Goal: Task Accomplishment & Management: Manage account settings

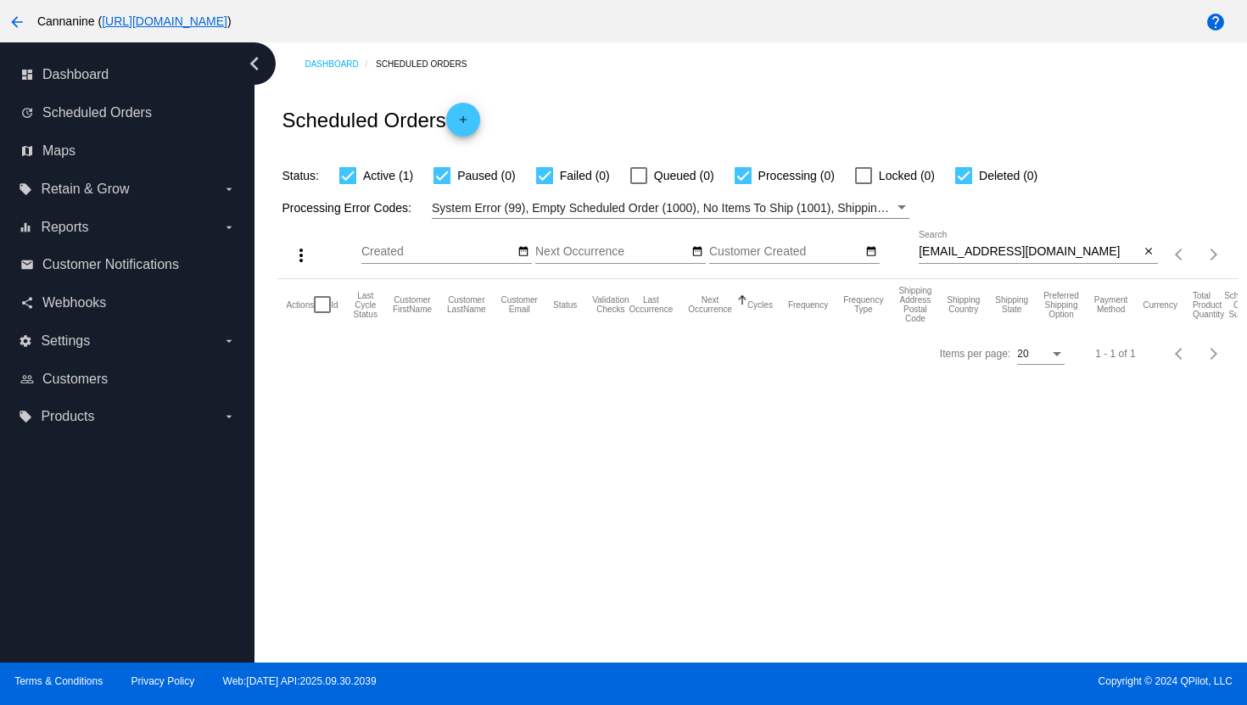
click at [985, 243] on div "[EMAIL_ADDRESS][DOMAIN_NAME] Search" at bounding box center [1028, 247] width 221 height 33
click at [980, 251] on input "[EMAIL_ADDRESS][DOMAIN_NAME]" at bounding box center [1028, 252] width 221 height 14
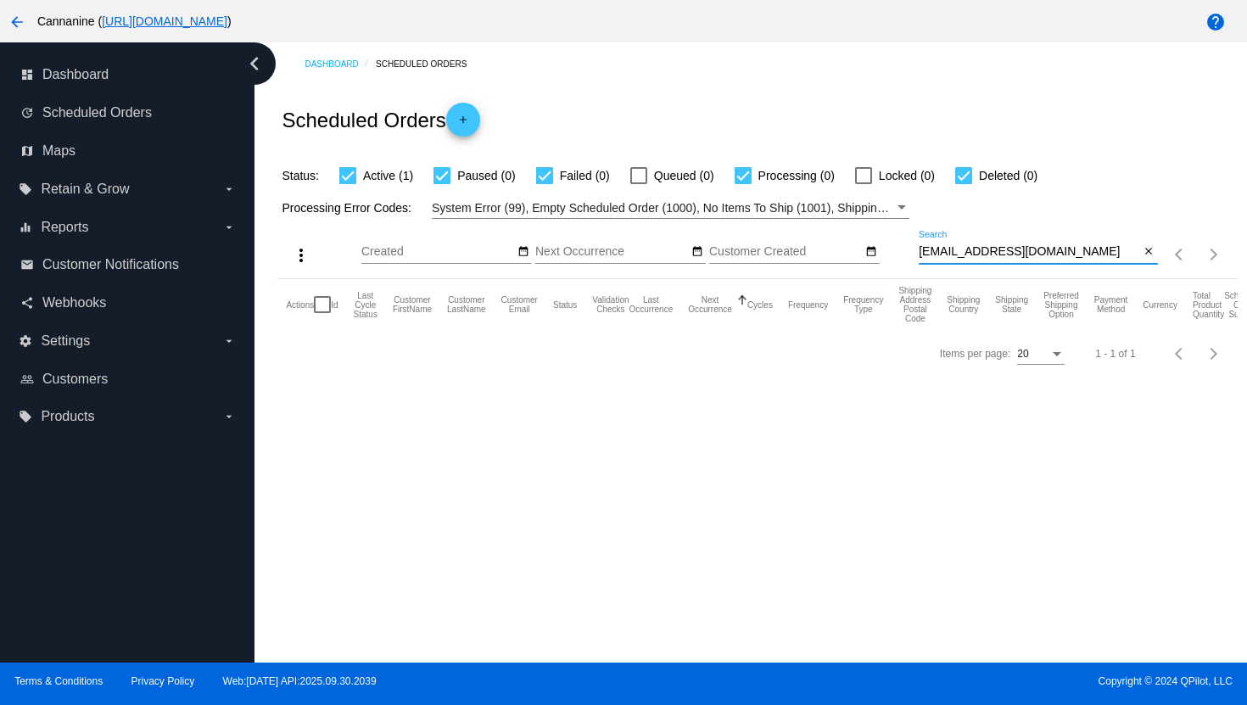
paste input "olivia.chambers52@gmai"
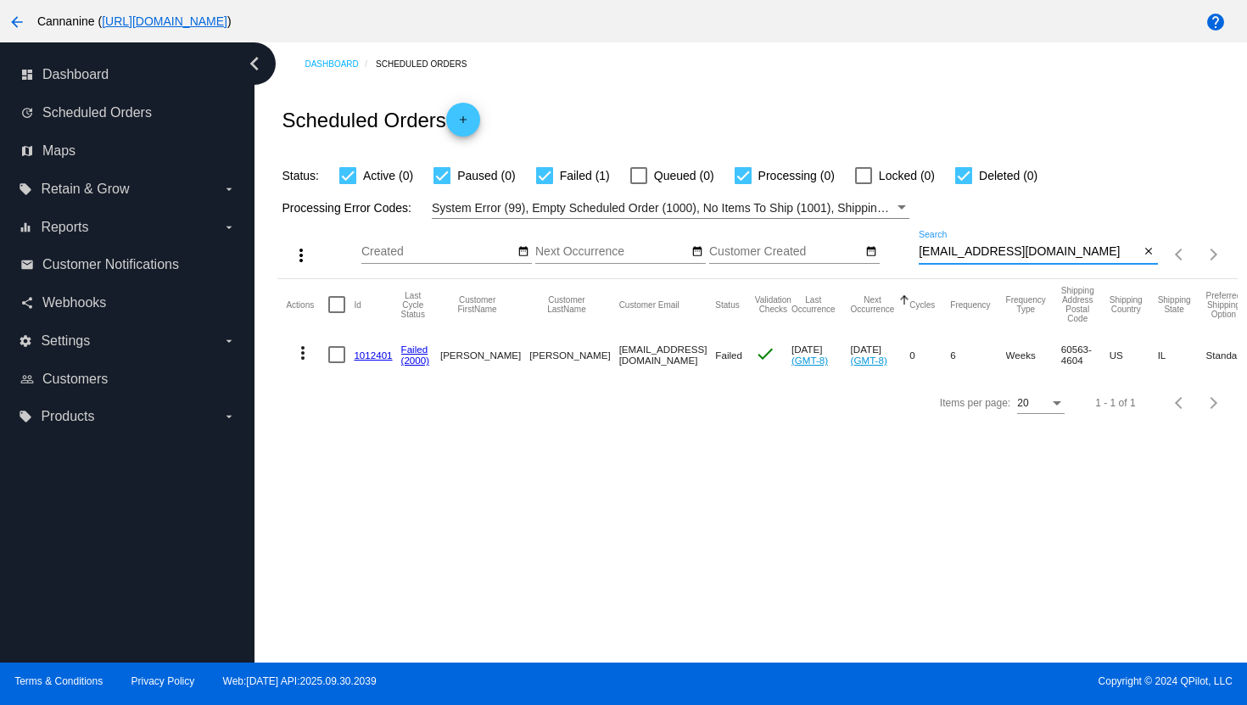
type input "[EMAIL_ADDRESS][DOMAIN_NAME]"
click at [304, 352] on mat-icon "more_vert" at bounding box center [303, 353] width 20 height 20
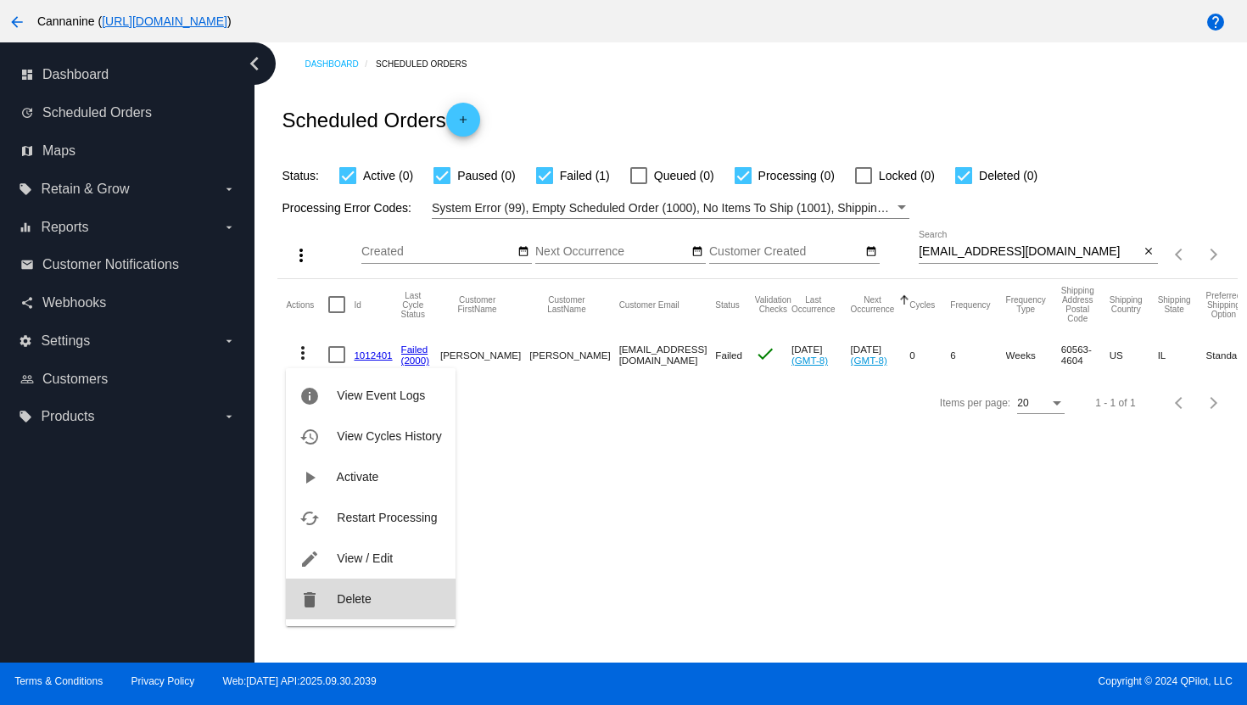
click at [343, 598] on span "Delete" at bounding box center [354, 599] width 34 height 14
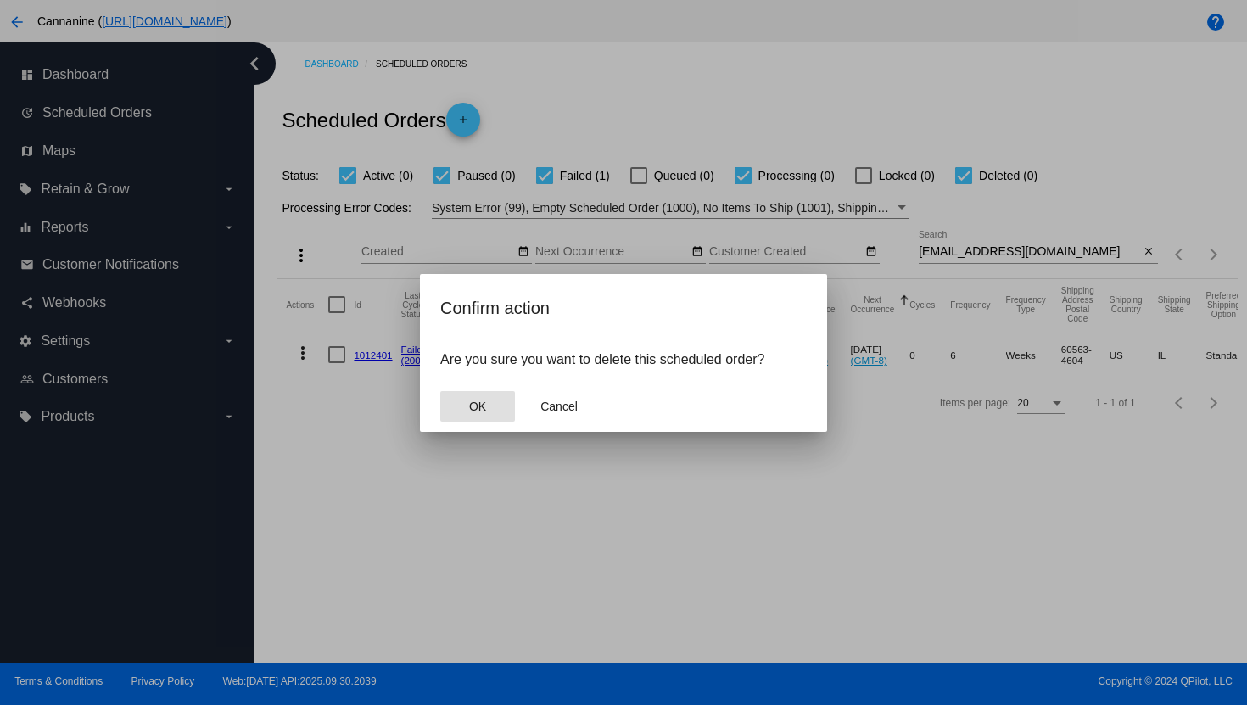
click at [494, 407] on button "OK" at bounding box center [477, 406] width 75 height 31
